Goal: Obtain resource: Obtain resource

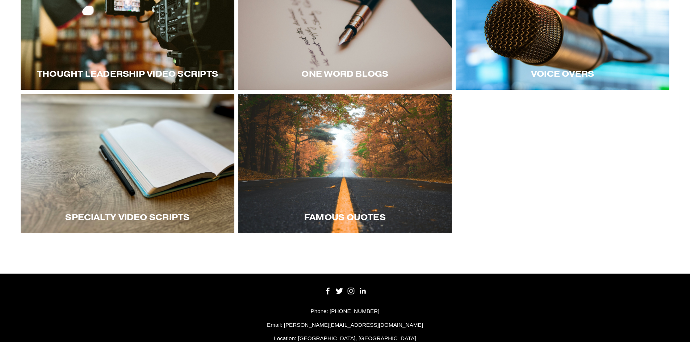
scroll to position [204, 0]
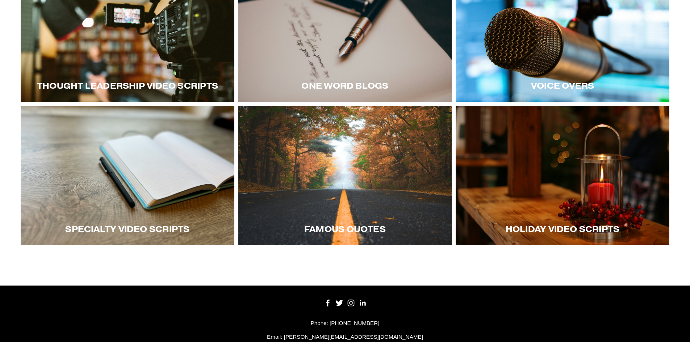
click at [588, 203] on div at bounding box center [563, 176] width 214 height 140
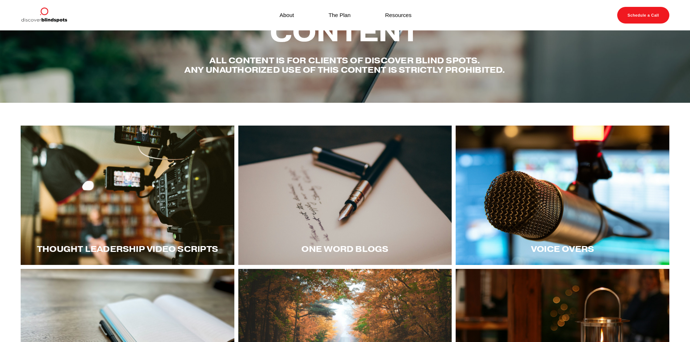
scroll to position [145, 0]
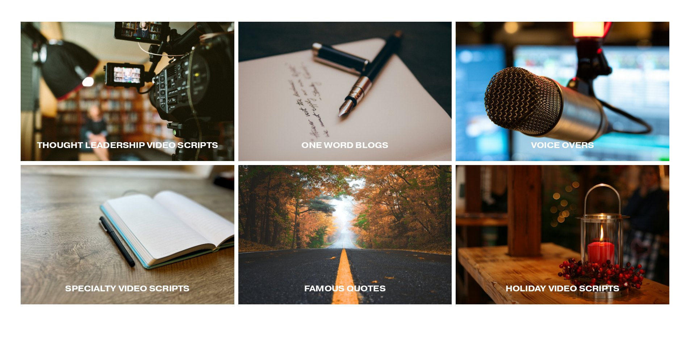
click at [179, 252] on div at bounding box center [128, 235] width 214 height 140
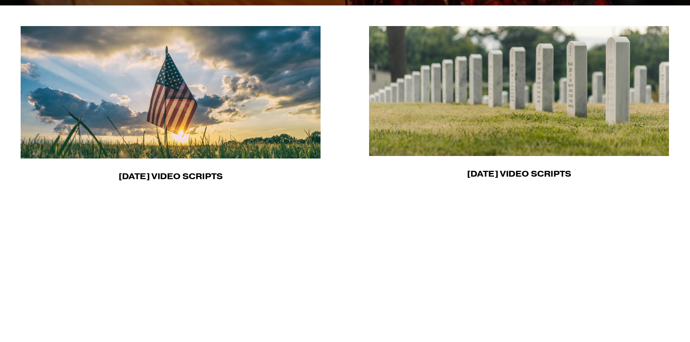
scroll to position [254, 0]
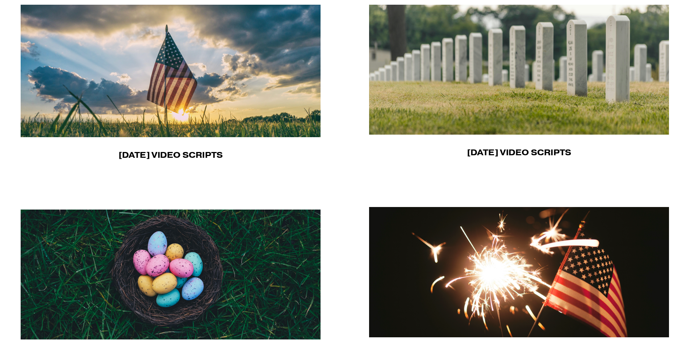
click at [208, 110] on img at bounding box center [171, 71] width 301 height 133
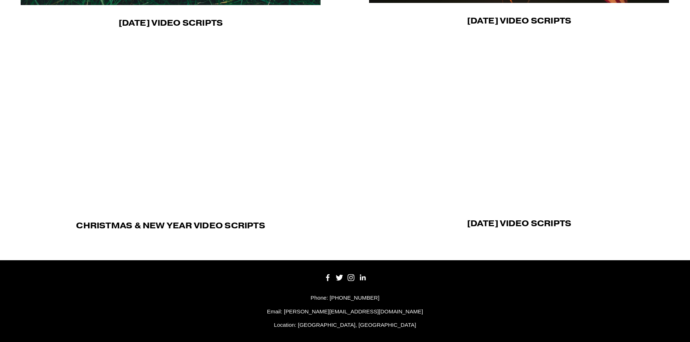
scroll to position [598, 0]
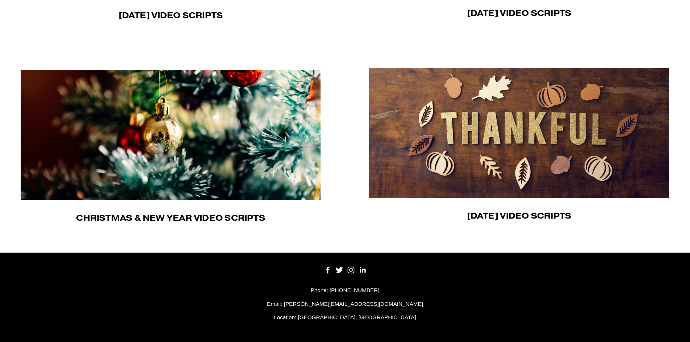
click at [253, 154] on img at bounding box center [171, 135] width 300 height 130
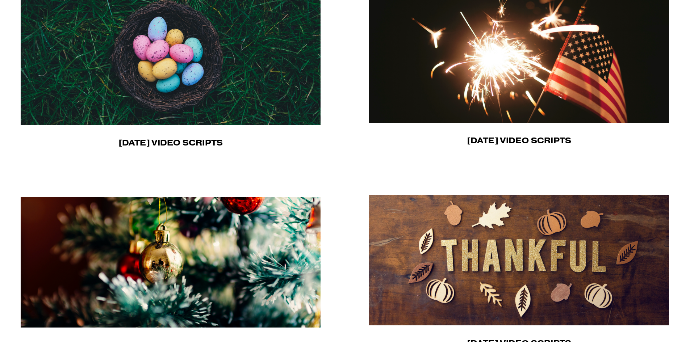
scroll to position [435, 0]
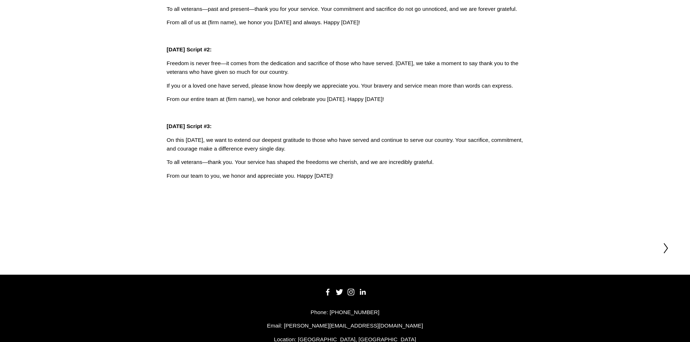
scroll to position [132, 0]
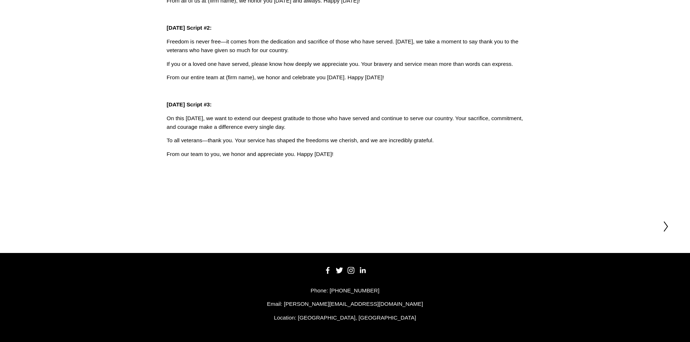
click at [241, 168] on article "Mar 18 Written By Fletcher Riddle Veterans Day Veterans Day Script #1: Today, w…" at bounding box center [345, 50] width 690 height 300
drag, startPoint x: 357, startPoint y: 153, endPoint x: 158, endPoint y: 100, distance: 205.7
click at [158, 100] on article "Mar 18 Written By Fletcher Riddle Veterans Day Veterans Day Script #1: Today, w…" at bounding box center [345, 50] width 690 height 300
copy div "Veterans Day Script #3: On this Veterans Day, we want to extend our deepest gra…"
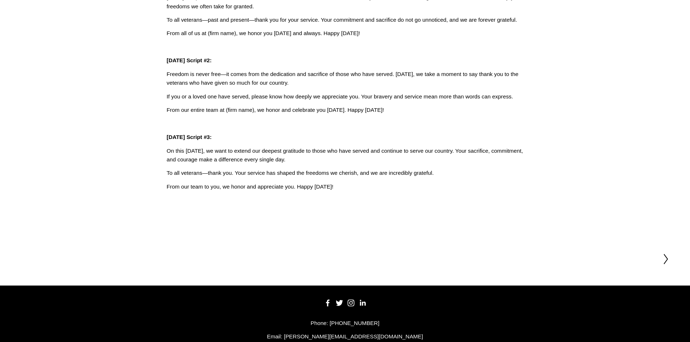
scroll to position [59, 0]
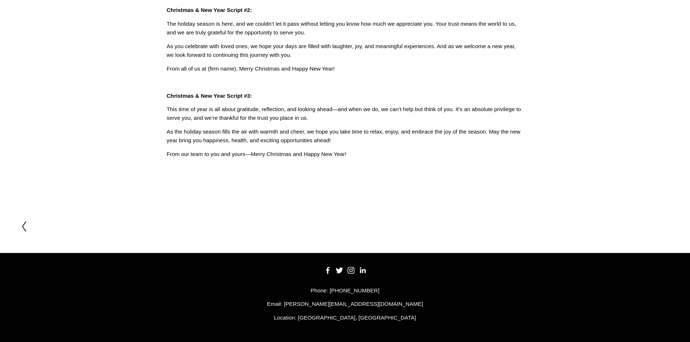
scroll to position [104, 0]
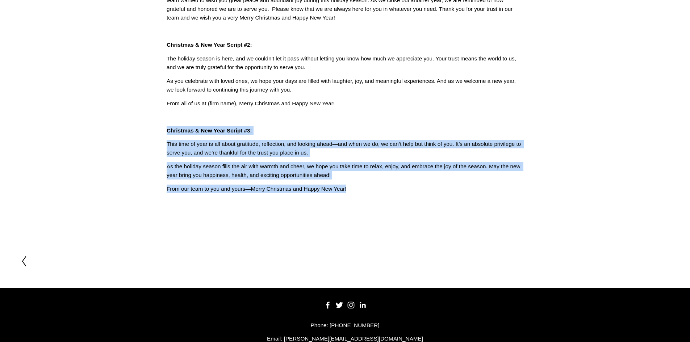
drag, startPoint x: 347, startPoint y: 192, endPoint x: 157, endPoint y: 129, distance: 200.3
click at [157, 129] on article "Aug 29 Written By Fletcher Riddle Christmas & New Year Christmas & New Year Scr…" at bounding box center [345, 80] width 690 height 308
copy div "Christmas & New Year Script #3: This time of year is all about gratitude, refle…"
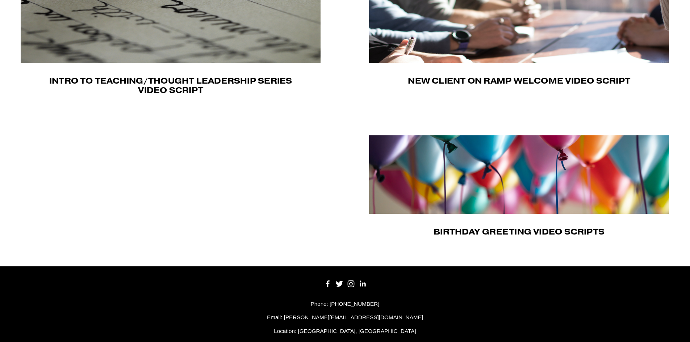
scroll to position [315, 0]
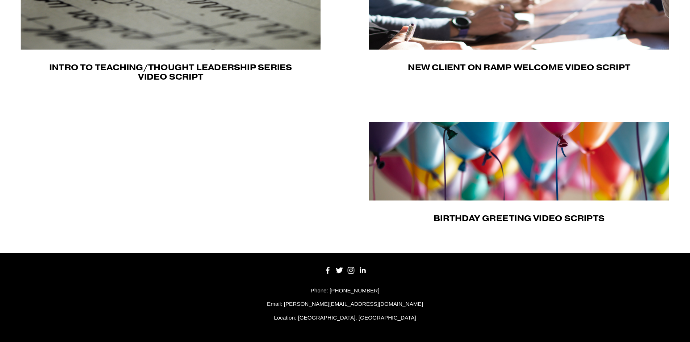
click at [524, 179] on img at bounding box center [519, 161] width 300 height 79
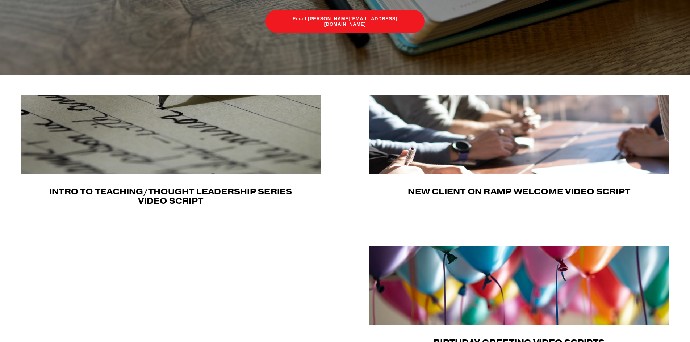
scroll to position [170, 0]
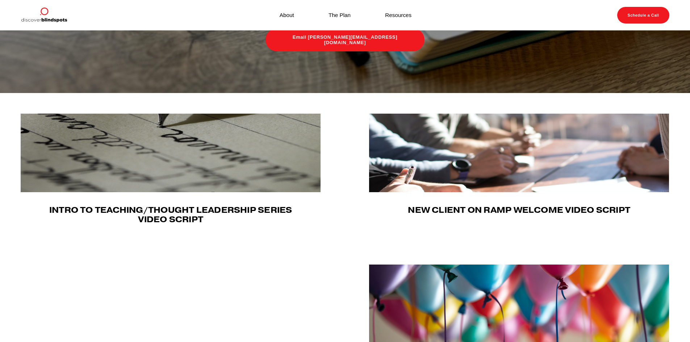
click at [465, 174] on img at bounding box center [519, 153] width 300 height 79
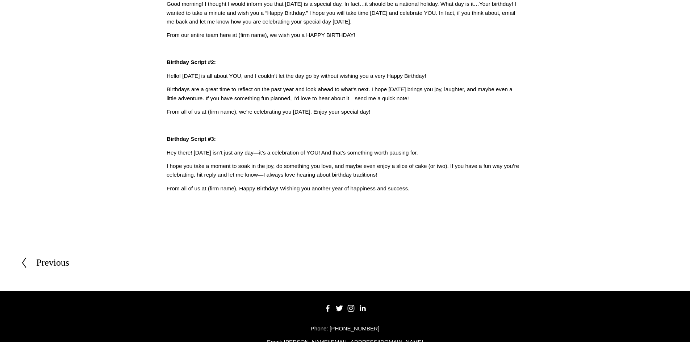
scroll to position [22, 0]
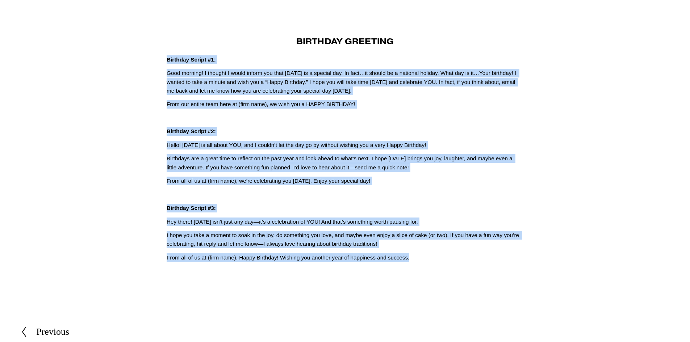
drag, startPoint x: 414, startPoint y: 263, endPoint x: 160, endPoint y: 57, distance: 328.0
click at [160, 57] on article "[DATE] Written By [PERSON_NAME] Birthday Greeting Birthday Script #1: Good morn…" at bounding box center [345, 155] width 690 height 295
copy div "Loremips Dolors #2: Amet consect! A elitsed D eiusm tempor inc utla etdol ma a …"
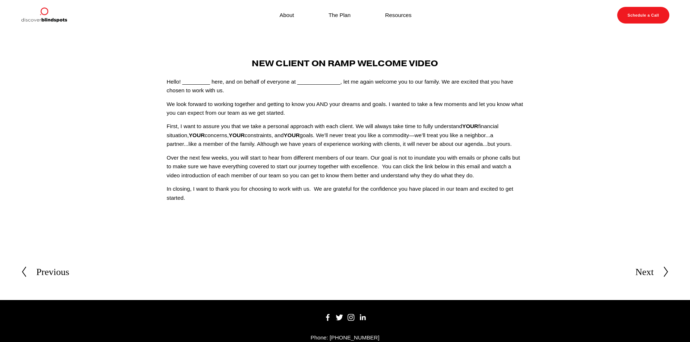
drag, startPoint x: 195, startPoint y: 201, endPoint x: 160, endPoint y: 80, distance: 125.9
click at [160, 80] on article "[DATE] Written By [PERSON_NAME] New Client On Ramp Welcome Video Hello! _______…" at bounding box center [345, 136] width 690 height 213
copy div "Hello! _________ here, and on behalf of everyone at ______________, let me agai…"
